Goal: Information Seeking & Learning: Learn about a topic

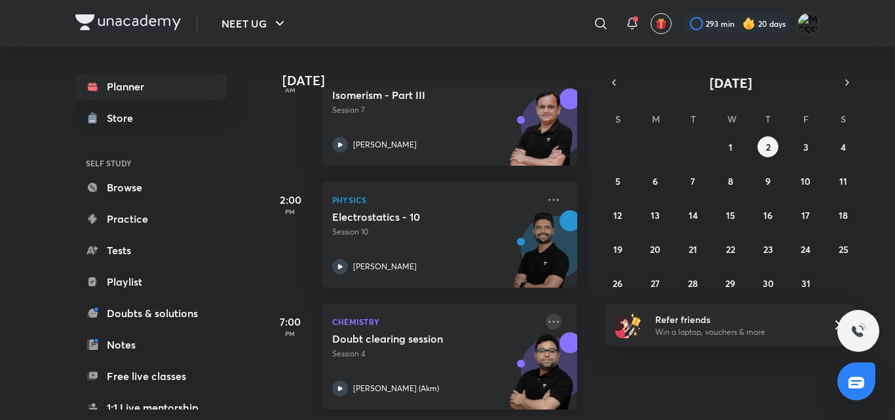
click at [546, 314] on icon at bounding box center [554, 322] width 16 height 16
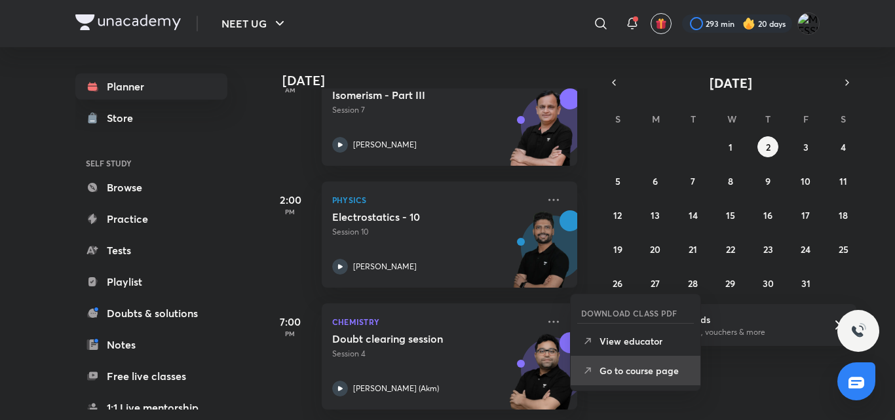
click at [599, 382] on li "Go to course page" at bounding box center [635, 370] width 130 height 29
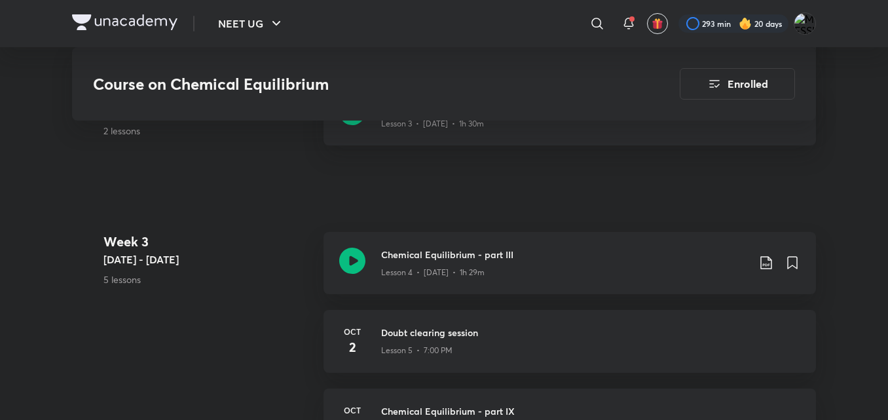
scroll to position [958, 0]
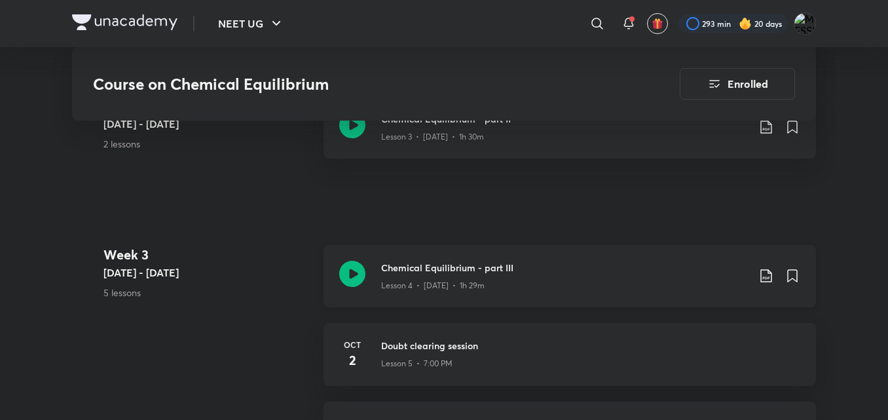
click at [499, 261] on h3 "Chemical Equilibrium - part III" at bounding box center [564, 268] width 367 height 14
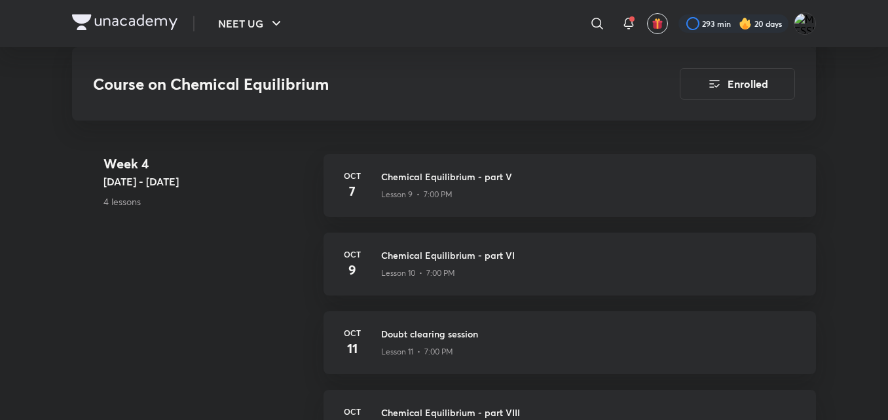
scroll to position [1508, 0]
